Goal: Task Accomplishment & Management: Use online tool/utility

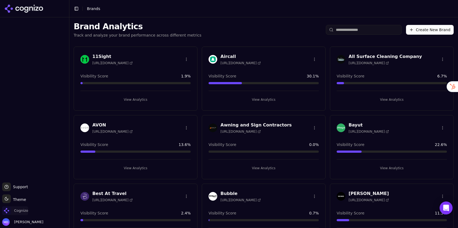
click at [21, 212] on span "Cognizo" at bounding box center [21, 210] width 14 height 5
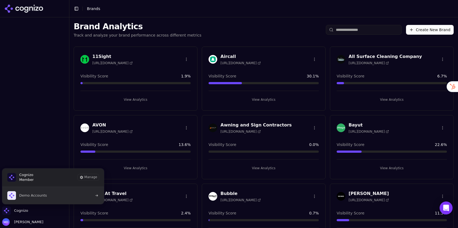
click at [27, 199] on span "Demo Accounts" at bounding box center [27, 195] width 40 height 9
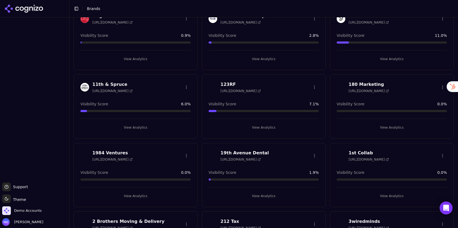
scroll to position [41, 0]
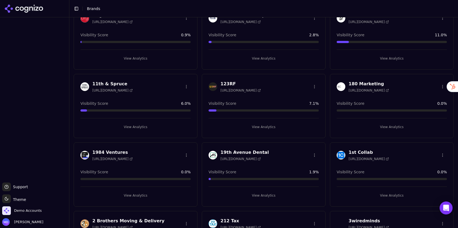
click at [374, 193] on button "View Analytics" at bounding box center [392, 195] width 110 height 9
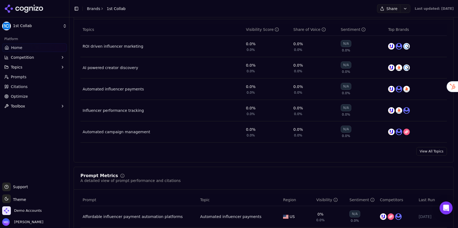
scroll to position [249, 0]
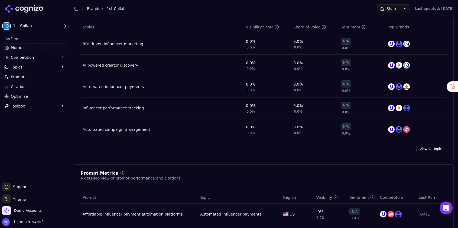
click at [29, 76] on link "Prompts" at bounding box center [34, 77] width 65 height 9
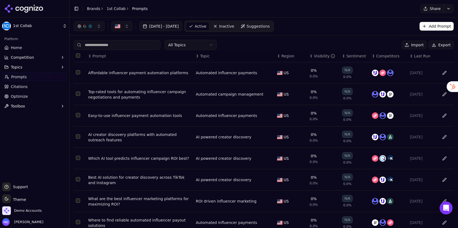
click at [449, 45] on button "Export" at bounding box center [441, 45] width 25 height 9
click at [23, 68] on button "Topics" at bounding box center [34, 67] width 65 height 9
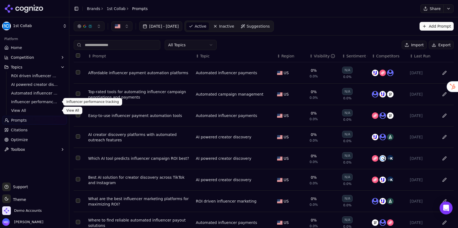
click at [19, 106] on ul "ROI driven influencer marketing AI powered creator discovery Automated influenc…" at bounding box center [34, 93] width 57 height 43
click at [92, 10] on link "Brands" at bounding box center [93, 9] width 13 height 4
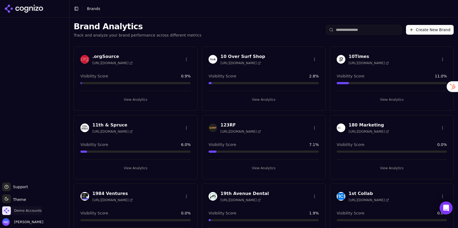
click at [30, 210] on span "Demo Accounts" at bounding box center [28, 210] width 28 height 5
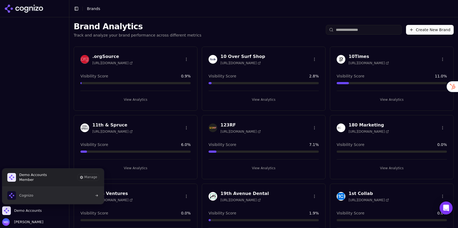
click at [37, 197] on button "Cognizo" at bounding box center [53, 195] width 102 height 17
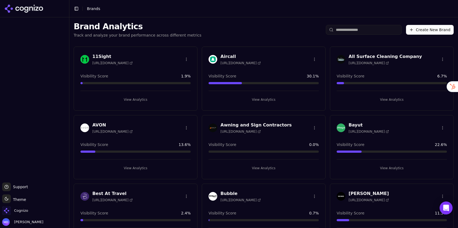
click at [349, 31] on input "search" at bounding box center [364, 30] width 76 height 10
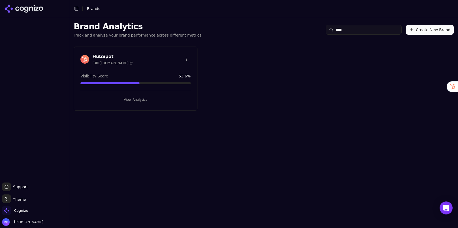
type input "****"
click at [146, 99] on button "View Analytics" at bounding box center [135, 99] width 110 height 9
type input "***"
click at [137, 106] on div "1st Collab https://1stcollab.com Visibility Score 0.0 % View Analytics" at bounding box center [136, 79] width 124 height 64
click at [136, 101] on button "View Analytics" at bounding box center [135, 99] width 110 height 9
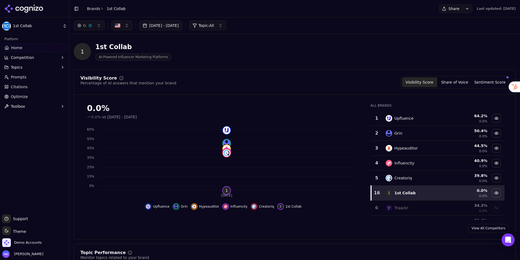
click at [28, 58] on span "Competition" at bounding box center [22, 57] width 23 height 5
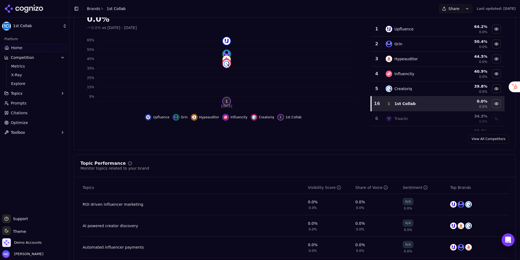
scroll to position [89, 0]
click at [31, 76] on span "X-Ray" at bounding box center [34, 74] width 47 height 5
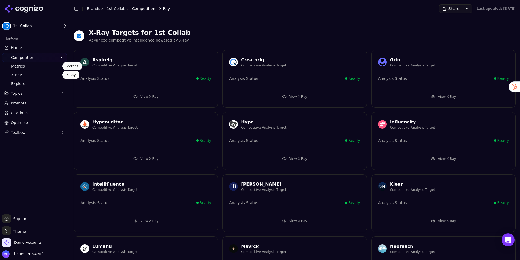
click at [39, 66] on span "Metrics" at bounding box center [34, 65] width 47 height 5
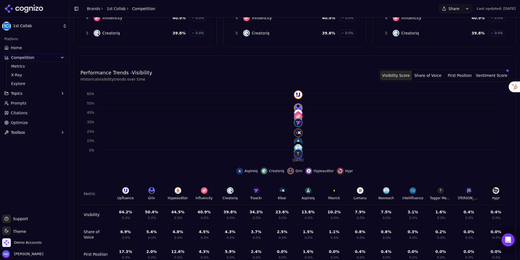
scroll to position [160, 0]
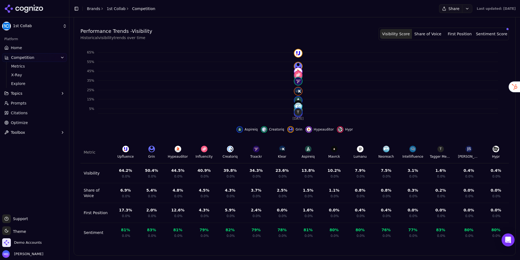
click at [31, 93] on button "Topics" at bounding box center [34, 93] width 65 height 9
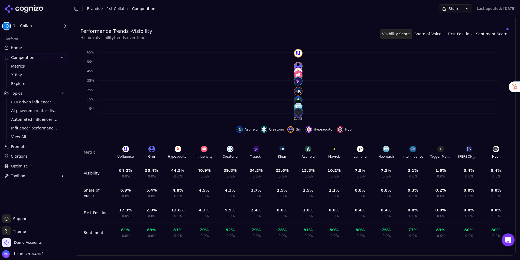
click at [18, 49] on span "Home" at bounding box center [16, 47] width 11 height 5
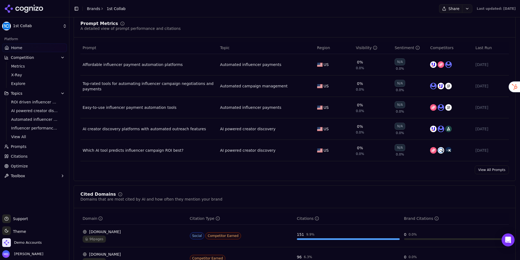
scroll to position [399, 0]
click at [25, 144] on span "Prompts" at bounding box center [19, 146] width 16 height 5
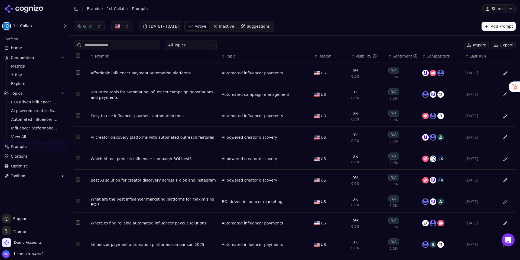
click at [357, 54] on div "Visibility" at bounding box center [366, 55] width 21 height 5
click at [103, 56] on span "Prompt" at bounding box center [102, 55] width 14 height 5
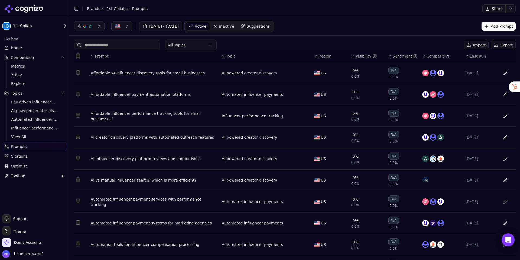
click at [353, 57] on div "↕ Visibility" at bounding box center [367, 55] width 33 height 5
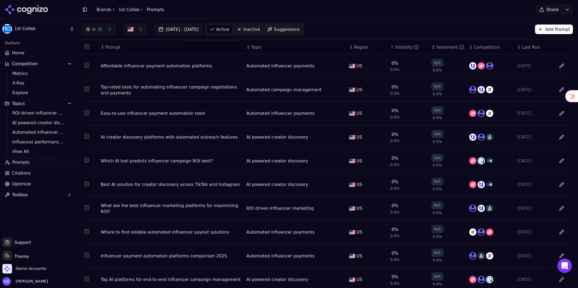
scroll to position [4, 0]
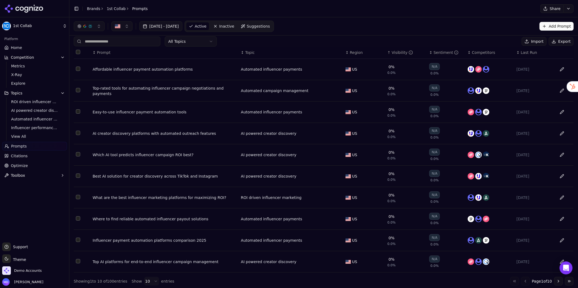
click at [154, 228] on html "1st Collab Platform Home Competition Metrics X-Ray Explore Topics ROI driven in…" at bounding box center [289, 144] width 578 height 288
click at [458, 228] on button "Go to next page" at bounding box center [558, 281] width 9 height 9
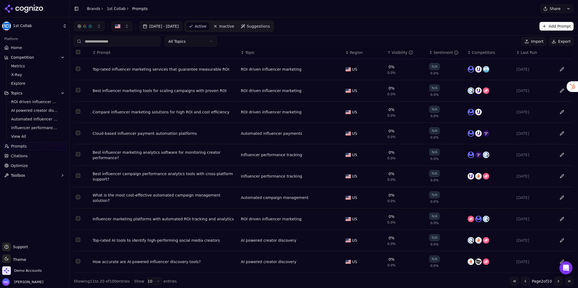
click at [458, 67] on button "Data table" at bounding box center [562, 69] width 9 height 9
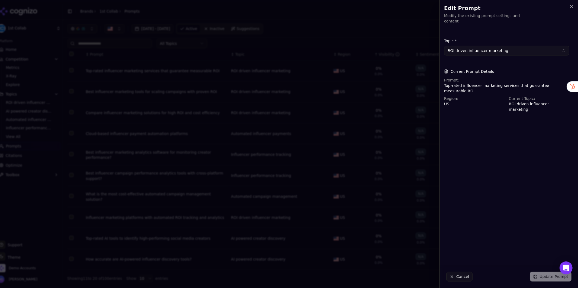
click at [458, 85] on p "Top-rated influencer marketing services that guarantee measurable ROI" at bounding box center [506, 88] width 125 height 11
click at [458, 83] on p "Top-rated influencer marketing services that guarantee measurable ROI" at bounding box center [506, 88] width 125 height 11
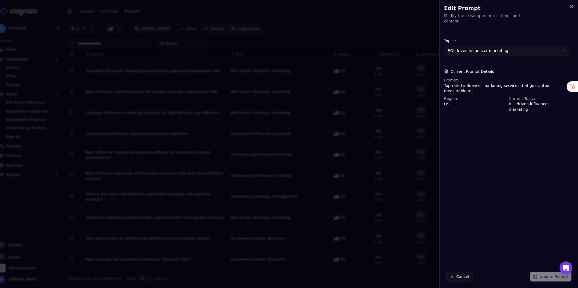
click at [458, 49] on button "ROI driven influencer marketing" at bounding box center [506, 51] width 125 height 10
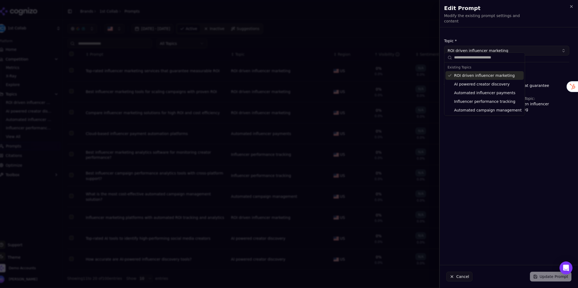
click at [458, 49] on button "ROI driven influencer marketing" at bounding box center [506, 51] width 125 height 10
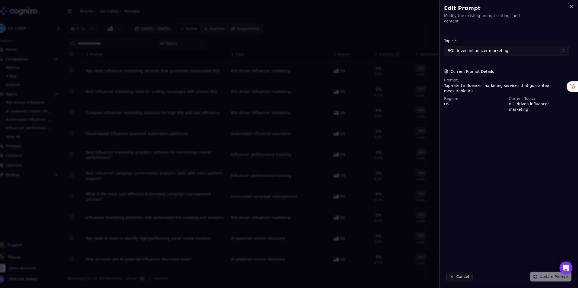
click at [458, 69] on h4 "Current Prompt Details" at bounding box center [506, 71] width 125 height 5
click at [446, 69] on icon at bounding box center [446, 71] width 4 height 4
click at [446, 83] on p "Top-rated influencer marketing services that guarantee measurable ROI" at bounding box center [506, 88] width 125 height 11
click at [446, 96] on span "Region:" at bounding box center [451, 98] width 14 height 4
click at [458, 96] on span "Current Topic:" at bounding box center [522, 98] width 26 height 4
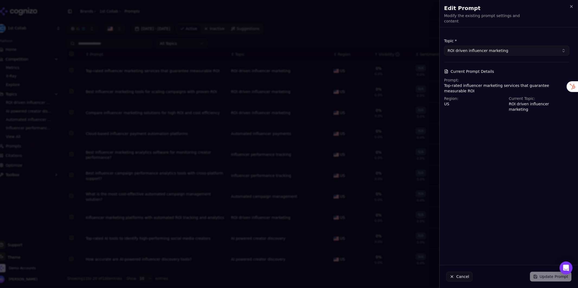
click at [458, 228] on div "Cancel Update Prompt" at bounding box center [509, 277] width 138 height 23
click at [458, 228] on button "Cancel" at bounding box center [459, 277] width 26 height 10
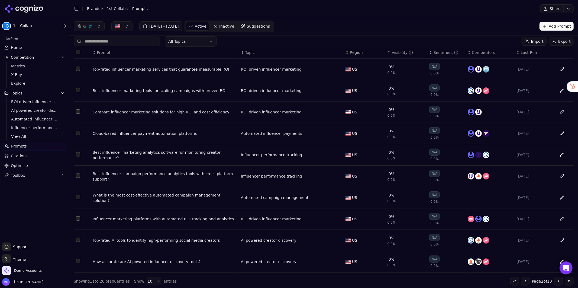
click at [14, 157] on span "Citations" at bounding box center [19, 155] width 17 height 5
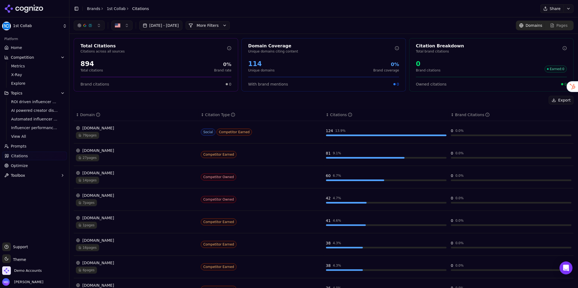
click at [14, 171] on button "Toolbox" at bounding box center [34, 175] width 65 height 9
click at [14, 166] on span "Optimize" at bounding box center [19, 165] width 17 height 5
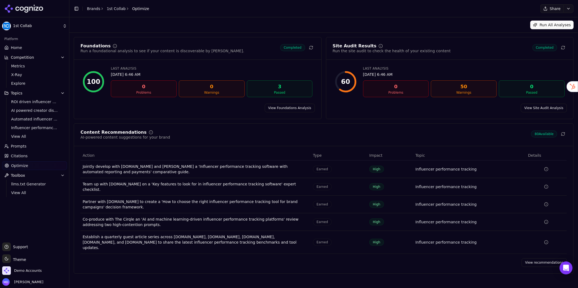
click at [458, 228] on link "View recommendations" at bounding box center [544, 262] width 45 height 9
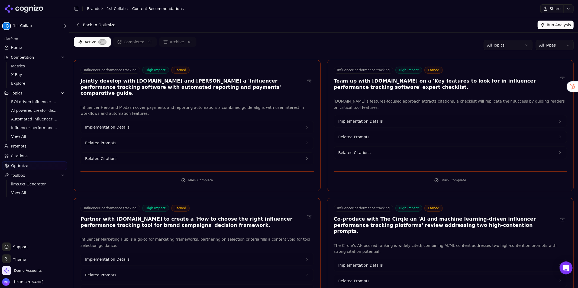
click at [458, 46] on html "1st Collab Platform Home Competition Metrics X-Ray Explore Topics ROI driven in…" at bounding box center [289, 144] width 578 height 288
click at [458, 43] on html "1st Collab Platform Home Competition Metrics X-Ray Explore Topics ROI driven in…" at bounding box center [289, 144] width 578 height 288
click at [458, 47] on html "1st Collab Platform Home Competition Metrics X-Ray Explore Topics ROI driven in…" at bounding box center [289, 144] width 578 height 288
click at [458, 49] on html "1st Collab Platform Home Competition Metrics X-Ray Explore Topics ROI driven in…" at bounding box center [289, 144] width 578 height 288
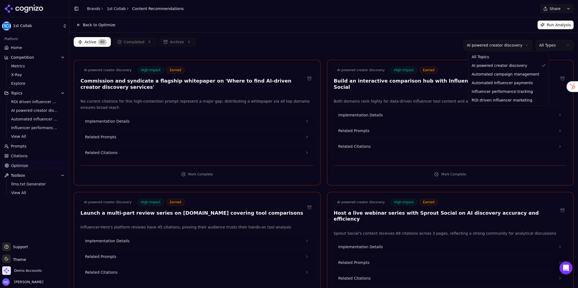
click at [458, 45] on html "1st Collab Platform Home Competition Metrics X-Ray Explore Topics ROI driven in…" at bounding box center [289, 144] width 578 height 288
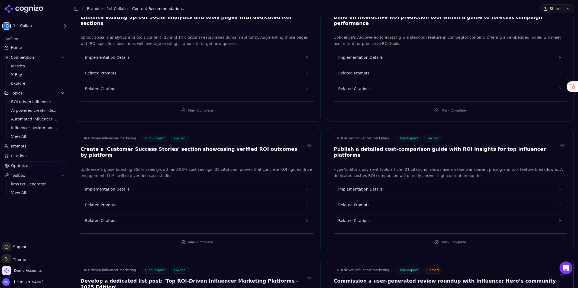
scroll to position [2472, 0]
click at [229, 183] on button "Implementation Details" at bounding box center [197, 189] width 233 height 12
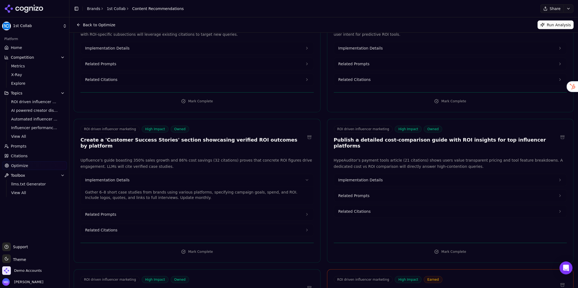
scroll to position [2480, 0]
